Goal: Navigation & Orientation: Find specific page/section

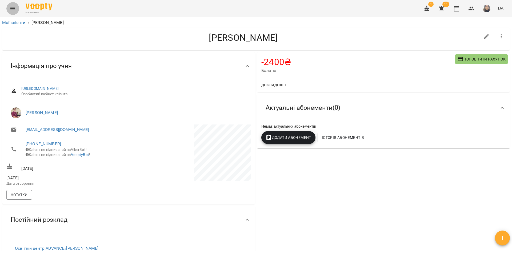
click at [12, 7] on icon "Menu" at bounding box center [13, 8] width 6 height 6
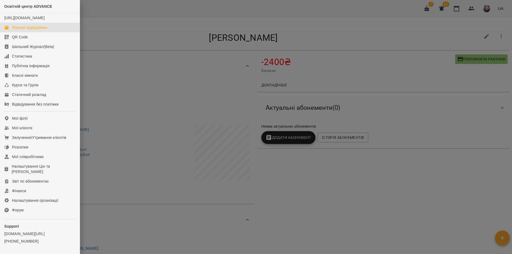
click at [39, 30] on div "Журнал відвідувань" at bounding box center [29, 27] width 35 height 5
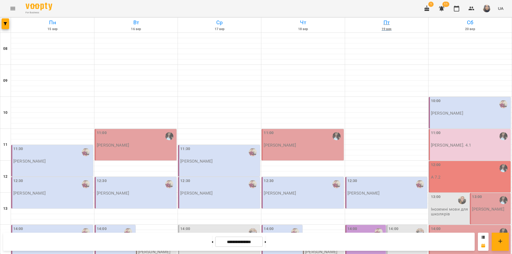
click at [381, 29] on h6 "19 вер" at bounding box center [387, 29] width 82 height 5
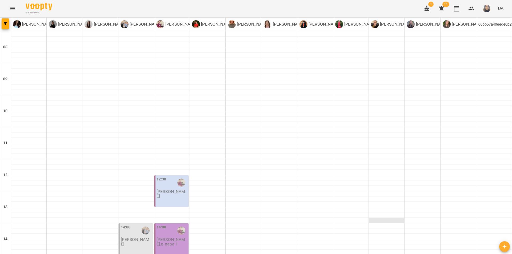
scroll to position [133, 0]
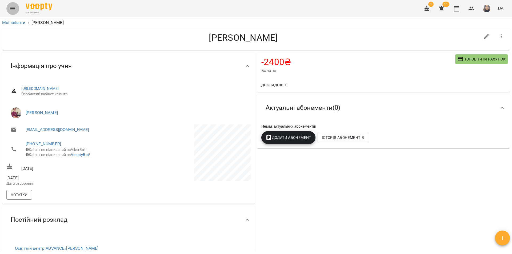
click at [12, 7] on icon "Menu" at bounding box center [12, 8] width 5 height 3
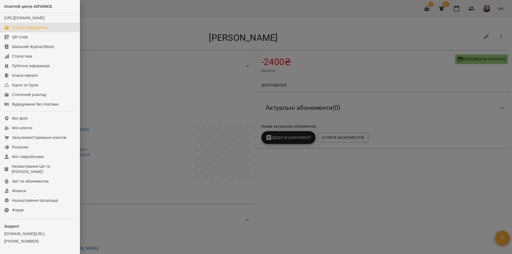
click at [31, 30] on div "Журнал відвідувань" at bounding box center [29, 27] width 35 height 5
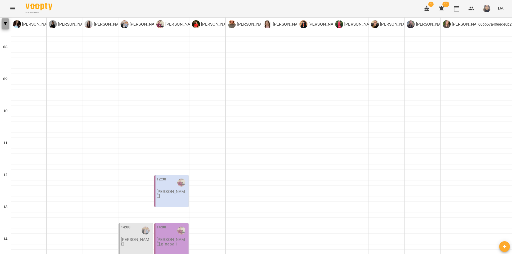
click at [7, 21] on button "button" at bounding box center [5, 23] width 7 height 11
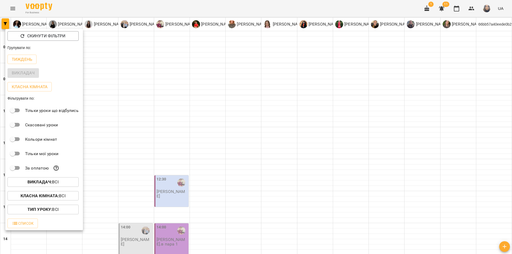
click at [165, 56] on div at bounding box center [256, 127] width 512 height 254
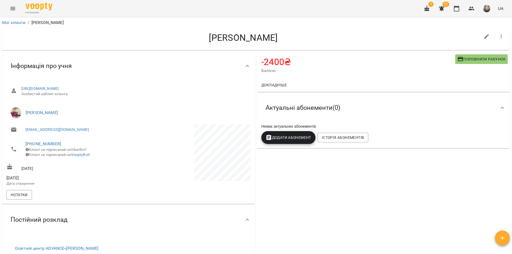
click at [17, 8] on button "Menu" at bounding box center [12, 8] width 13 height 13
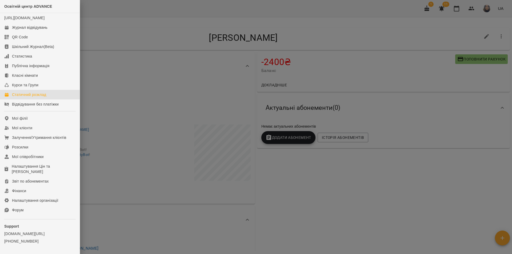
click at [44, 97] on div "Статичний розклад" at bounding box center [29, 94] width 34 height 5
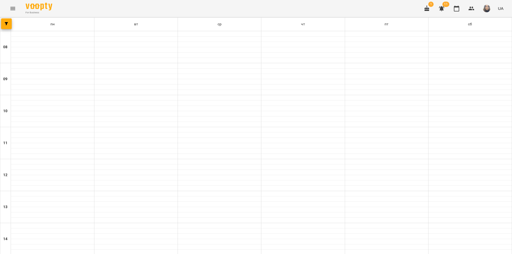
scroll to position [60, 0]
click at [5, 25] on button "button" at bounding box center [6, 23] width 11 height 11
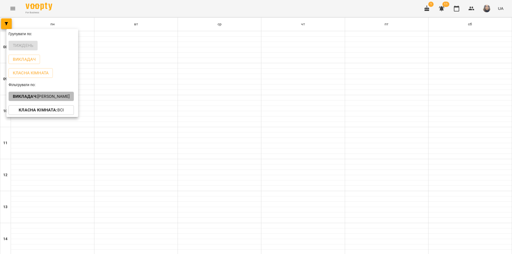
click at [50, 100] on p "Викладач : Дибко Діана Ігорівна" at bounding box center [41, 96] width 57 height 6
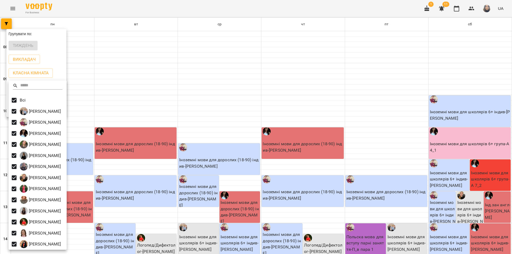
click at [204, 37] on div at bounding box center [256, 127] width 512 height 254
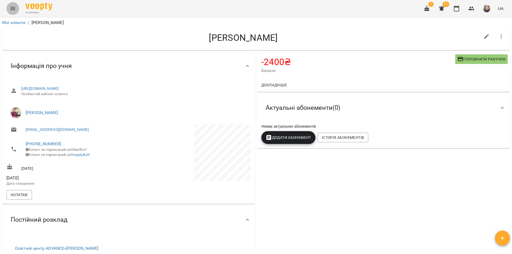
click at [12, 6] on icon "Menu" at bounding box center [13, 8] width 6 height 6
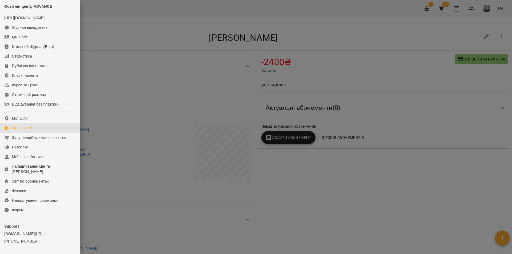
click at [24, 131] on div "Мої клієнти" at bounding box center [22, 127] width 20 height 5
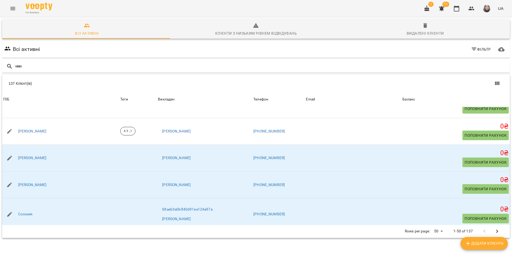
scroll to position [1248, 0]
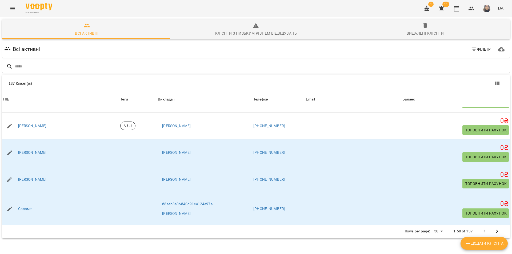
click at [494, 231] on icon "Next Page" at bounding box center [497, 231] width 6 height 6
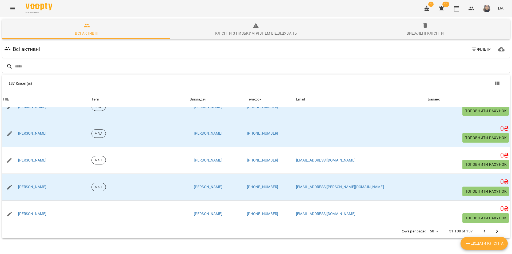
scroll to position [1256, 0]
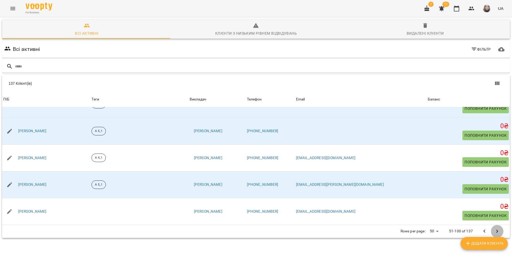
click at [494, 233] on icon "Next Page" at bounding box center [497, 231] width 6 height 6
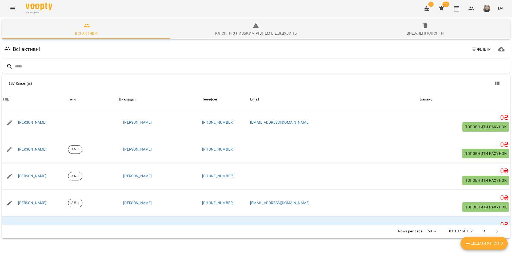
scroll to position [31, 0]
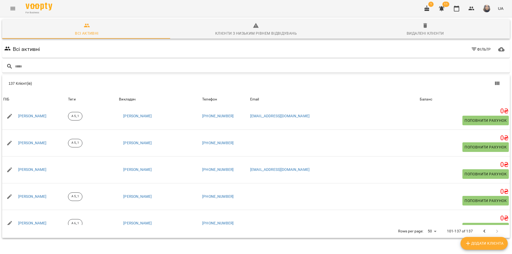
click at [10, 7] on icon "Menu" at bounding box center [12, 8] width 5 height 3
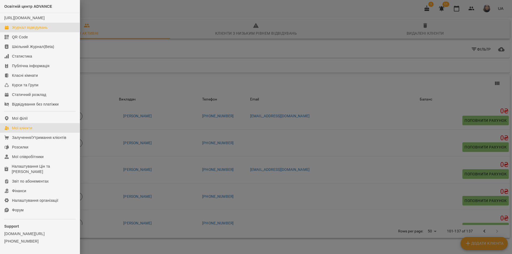
click at [21, 30] on div "Журнал відвідувань" at bounding box center [29, 27] width 35 height 5
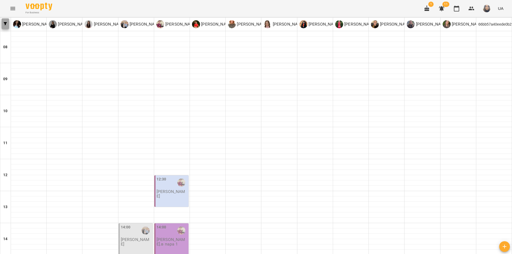
click at [5, 24] on icon "button" at bounding box center [5, 23] width 3 height 3
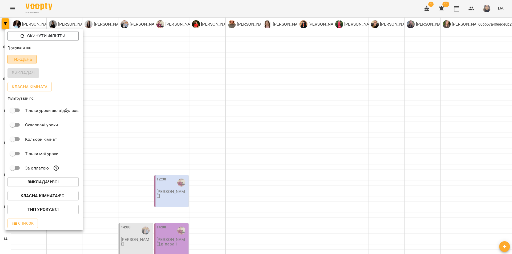
click at [25, 57] on p "Тиждень" at bounding box center [22, 59] width 21 height 6
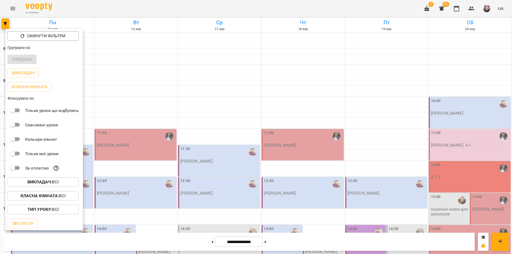
click at [312, 70] on div at bounding box center [256, 127] width 512 height 254
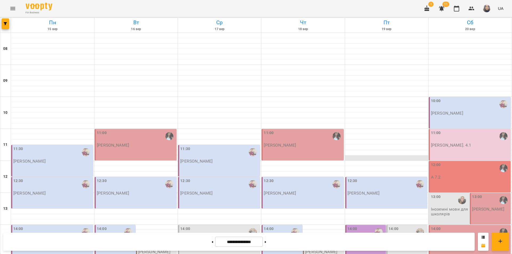
scroll to position [80, 0]
